Goal: Task Accomplishment & Management: Manage account settings

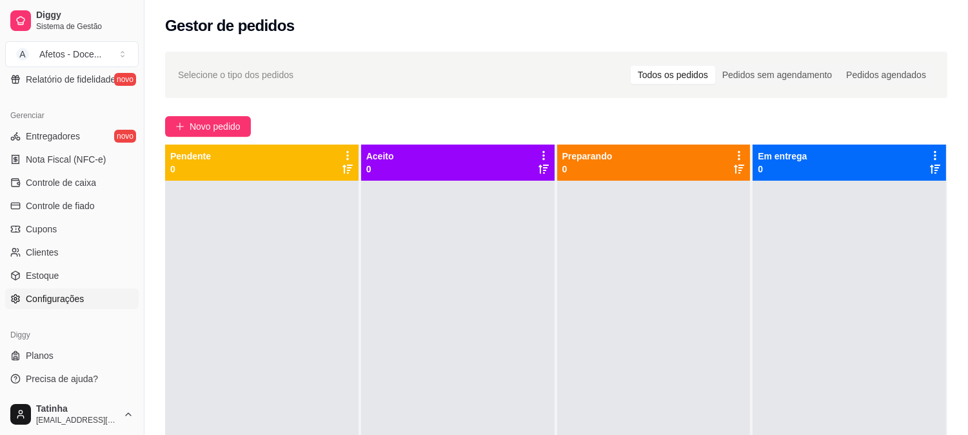
click at [55, 298] on span "Configurações" at bounding box center [55, 298] width 58 height 13
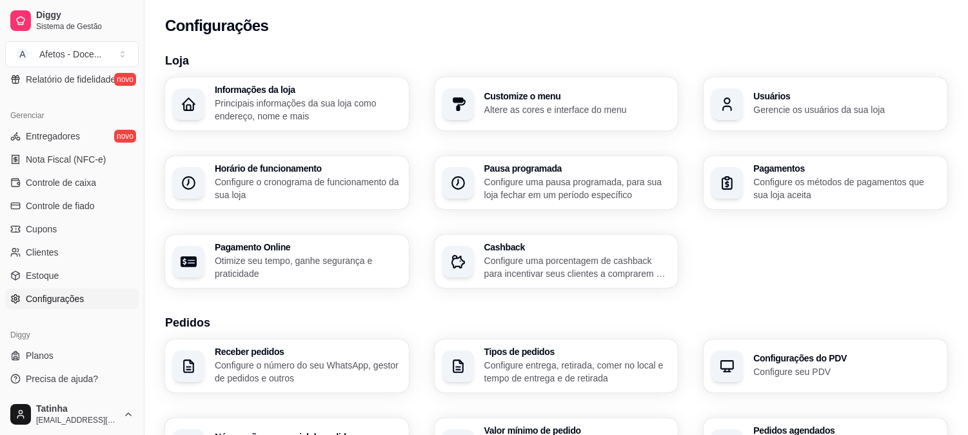
click at [785, 101] on h3 "Usuários" at bounding box center [847, 96] width 186 height 9
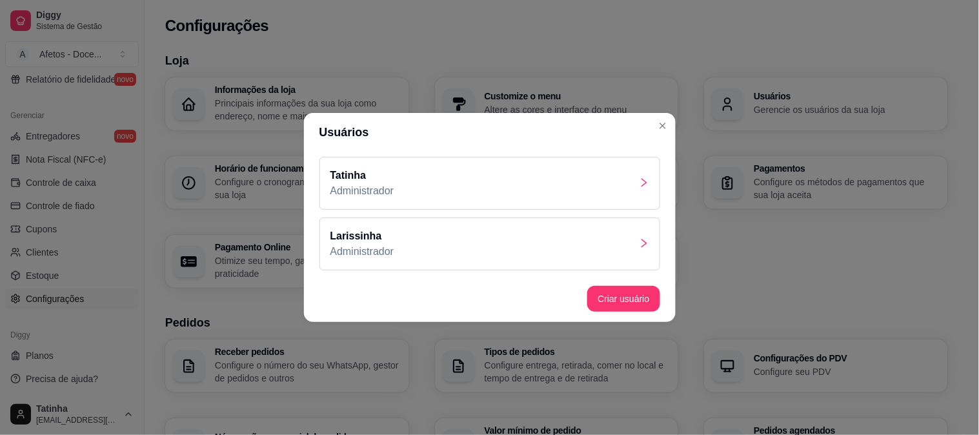
click at [507, 256] on div "Larissinha Administrador" at bounding box center [489, 243] width 341 height 53
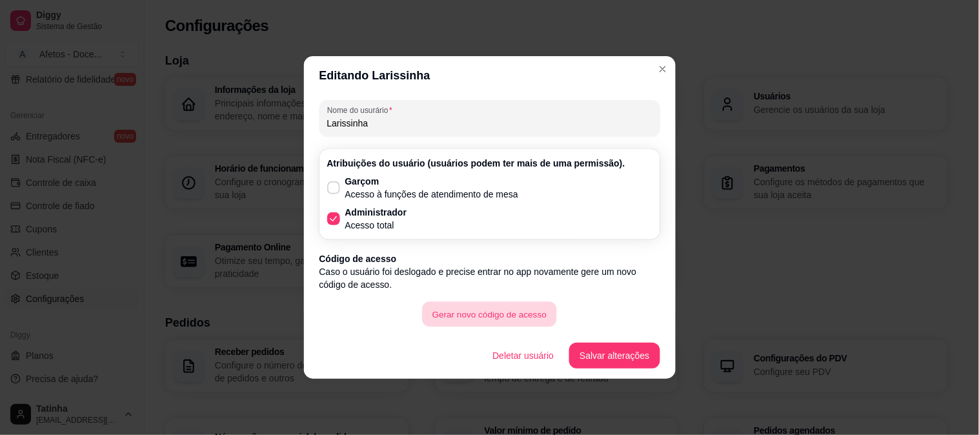
click at [500, 311] on button "Gerar novo código de acesso" at bounding box center [489, 314] width 134 height 25
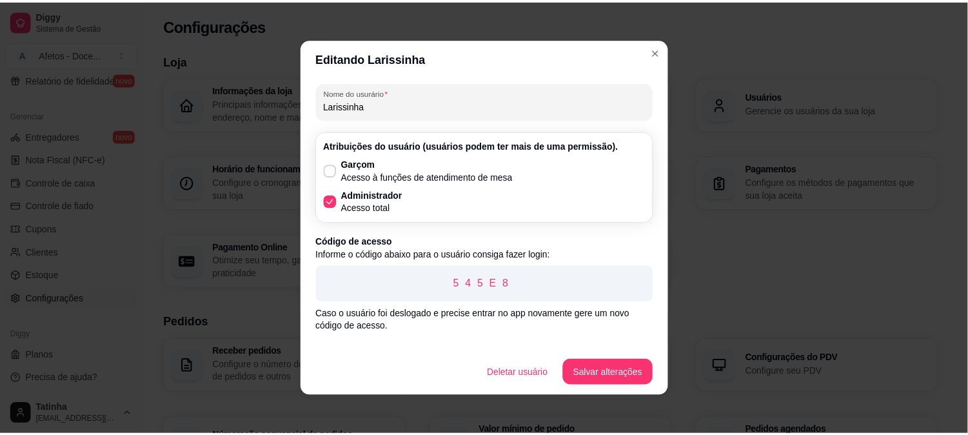
scroll to position [24, 0]
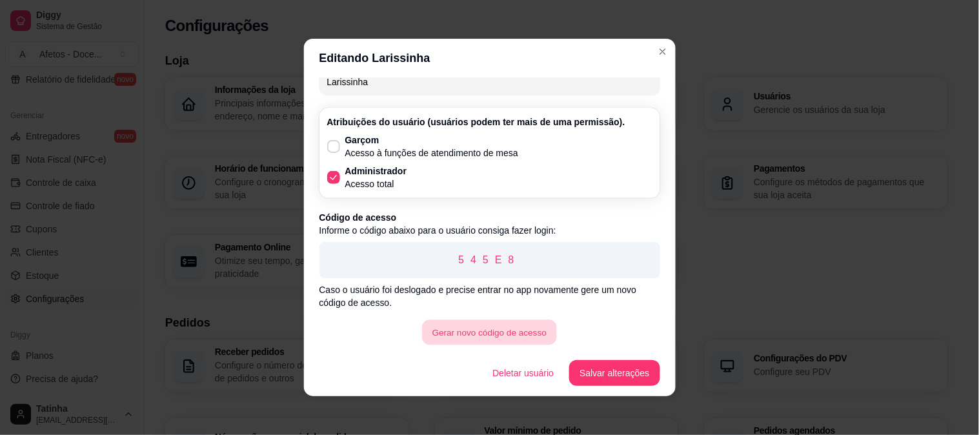
click at [530, 329] on button "Gerar novo código de acesso" at bounding box center [489, 332] width 134 height 25
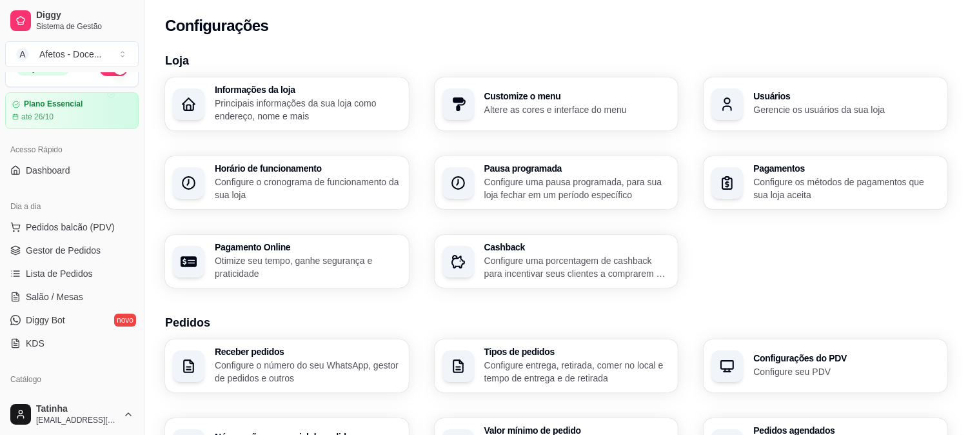
scroll to position [0, 0]
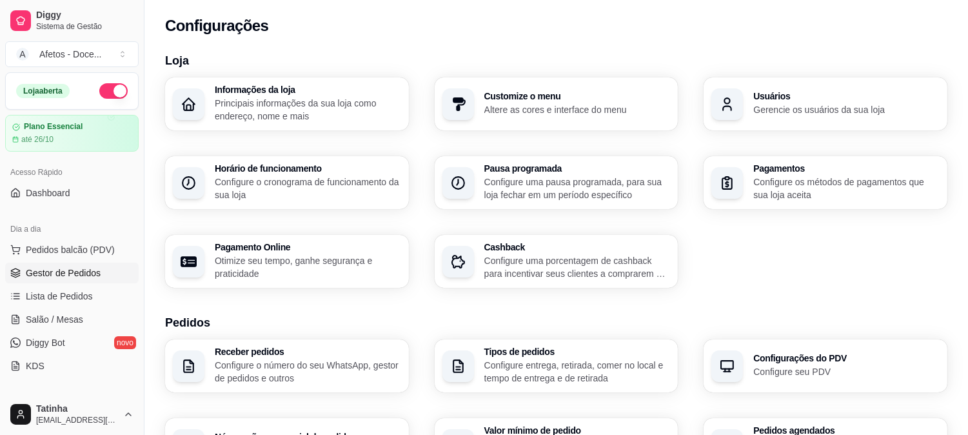
click at [63, 263] on link "Gestor de Pedidos" at bounding box center [72, 273] width 134 height 21
